Goal: Task Accomplishment & Management: Manage account settings

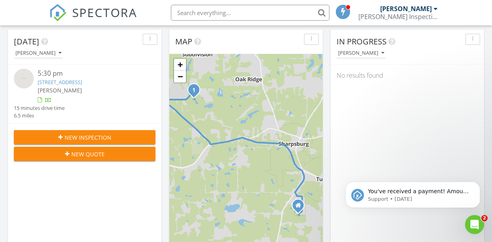
click at [82, 84] on link "[STREET_ADDRESS]" at bounding box center [60, 82] width 44 height 7
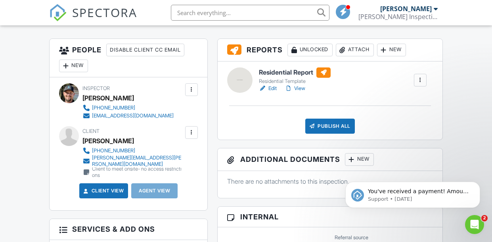
scroll to position [204, 0]
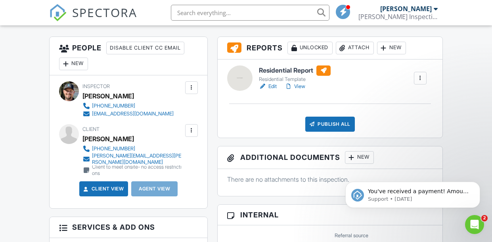
click at [274, 88] on link "Edit" at bounding box center [268, 87] width 18 height 8
